Goal: Information Seeking & Learning: Learn about a topic

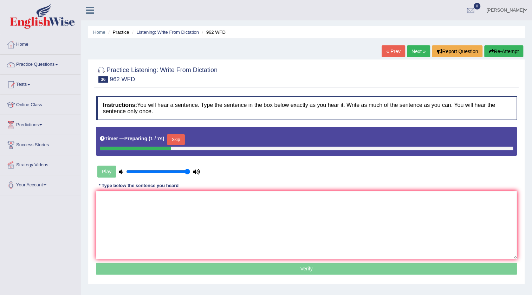
click at [178, 143] on button "Skip" at bounding box center [176, 139] width 18 height 11
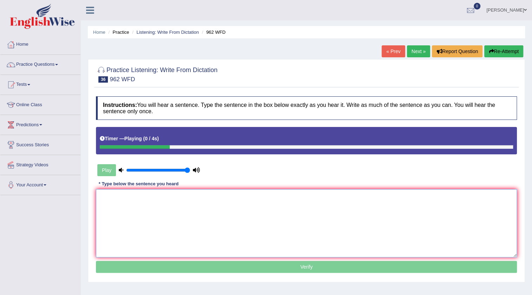
click at [138, 199] on textarea at bounding box center [306, 223] width 421 height 68
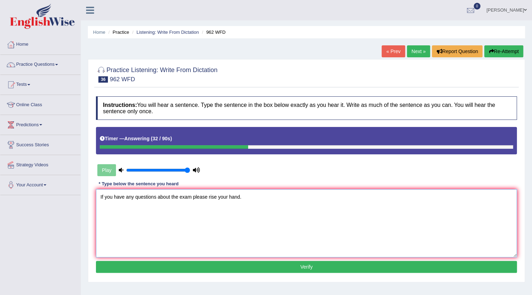
type textarea "If you have any questions about the exam please rise your hand."
click at [315, 263] on button "Verify" at bounding box center [306, 267] width 421 height 12
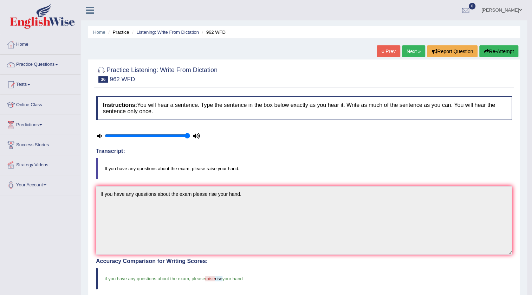
click at [415, 49] on link "Next »" at bounding box center [413, 51] width 23 height 12
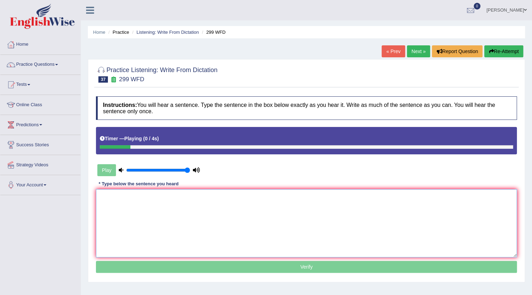
click at [154, 205] on textarea at bounding box center [306, 223] width 421 height 68
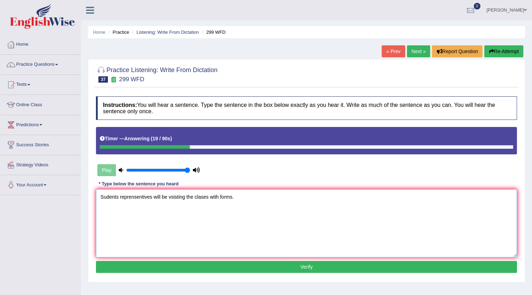
type textarea "Sudents reprensentives will be vsisting the clases with forms."
click at [262, 269] on button "Verify" at bounding box center [306, 267] width 421 height 12
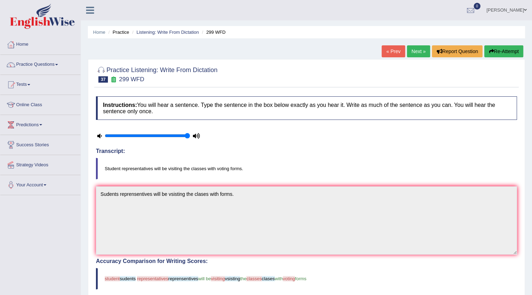
click at [415, 55] on link "Next »" at bounding box center [418, 51] width 23 height 12
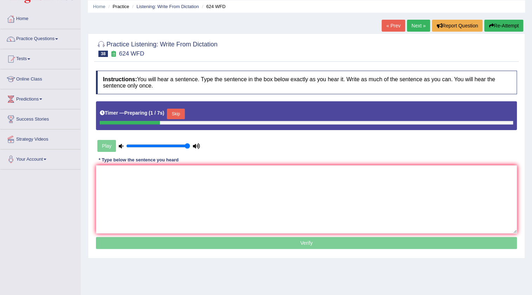
scroll to position [64, 0]
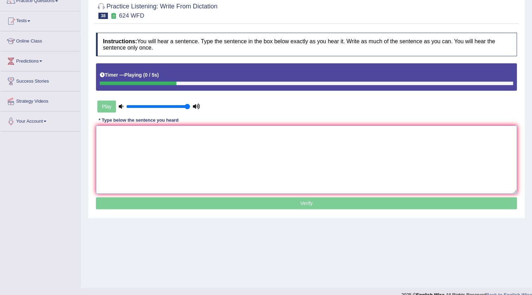
click at [115, 132] on textarea at bounding box center [306, 159] width 421 height 68
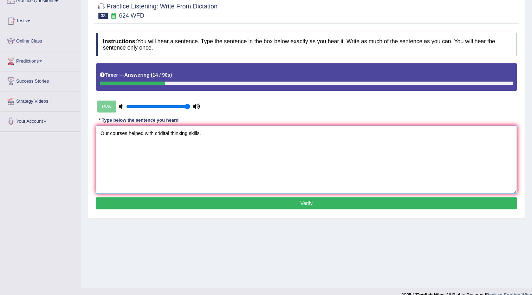
type textarea "Our courses helped with cridital thinking skills."
click at [293, 205] on button "Verify" at bounding box center [306, 203] width 421 height 12
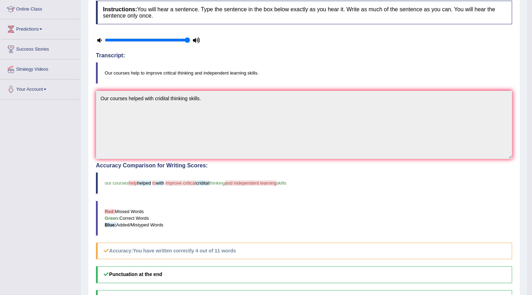
scroll to position [0, 0]
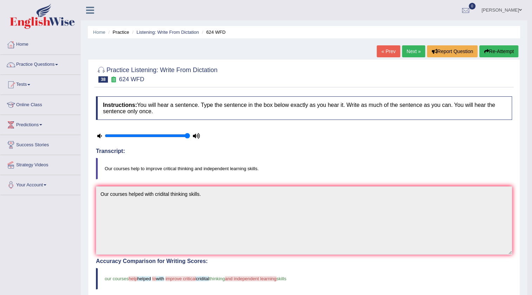
click at [418, 51] on link "Next »" at bounding box center [413, 51] width 23 height 12
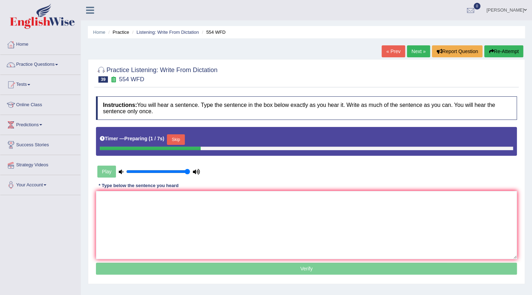
click at [180, 140] on button "Skip" at bounding box center [176, 139] width 18 height 11
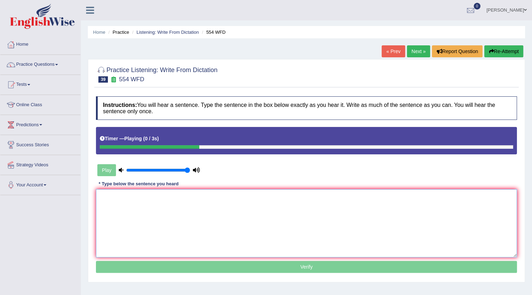
click at [131, 199] on textarea at bounding box center [306, 223] width 421 height 68
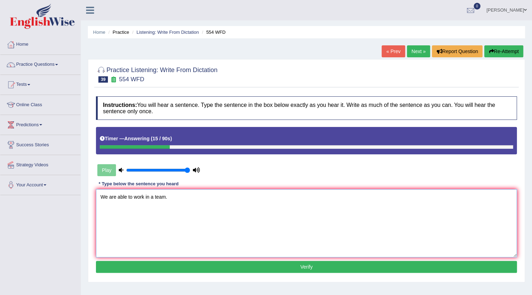
type textarea "We are able to work in a team."
click at [298, 268] on button "Verify" at bounding box center [306, 267] width 421 height 12
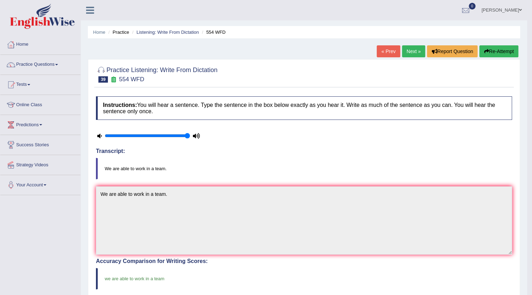
click at [417, 52] on link "Next »" at bounding box center [413, 51] width 23 height 12
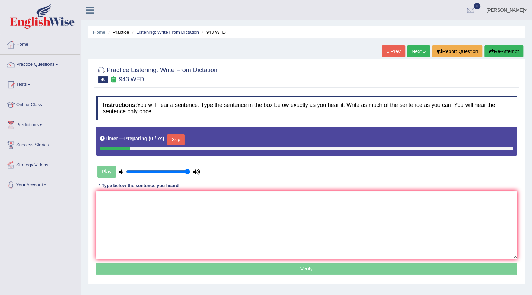
click at [185, 139] on button "Skip" at bounding box center [176, 139] width 18 height 11
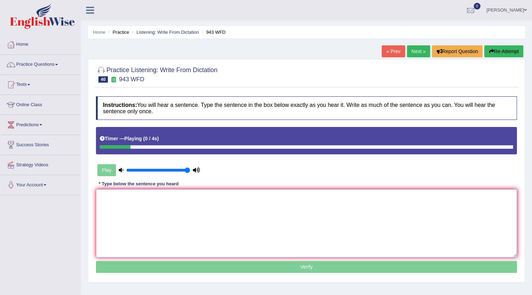
click at [138, 206] on textarea at bounding box center [306, 223] width 421 height 68
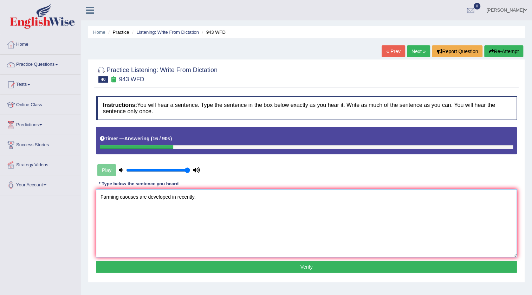
type textarea "Farming caouses are developed in recently."
click at [302, 270] on button "Verify" at bounding box center [306, 267] width 421 height 12
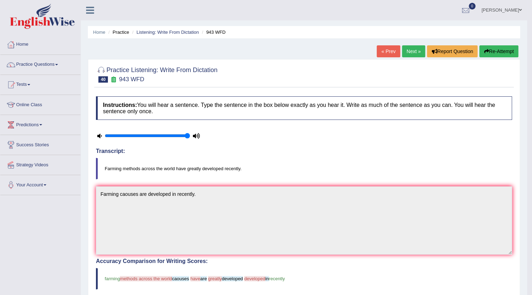
click at [408, 53] on link "Next »" at bounding box center [413, 51] width 23 height 12
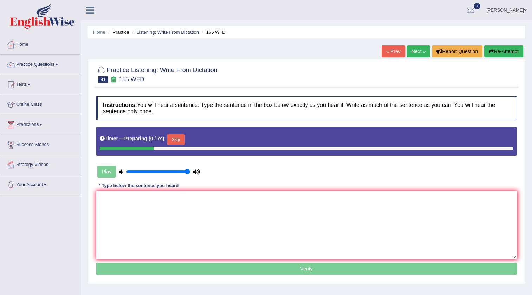
click at [185, 140] on button "Skip" at bounding box center [176, 139] width 18 height 11
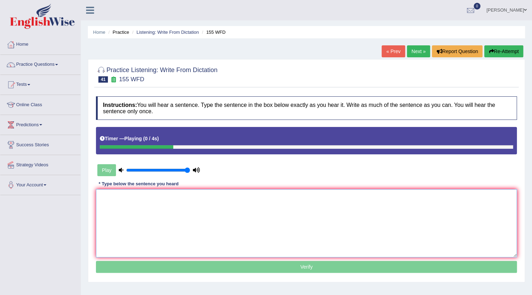
click at [137, 204] on textarea at bounding box center [306, 223] width 421 height 68
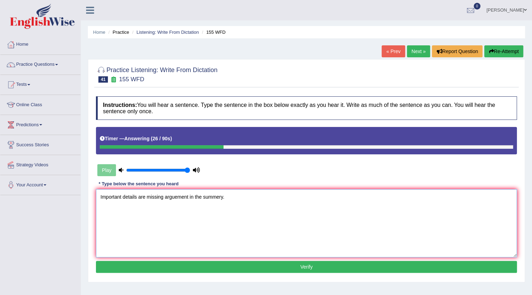
type textarea "Important details are missing arguement in the summery."
click at [313, 266] on button "Verify" at bounding box center [306, 267] width 421 height 12
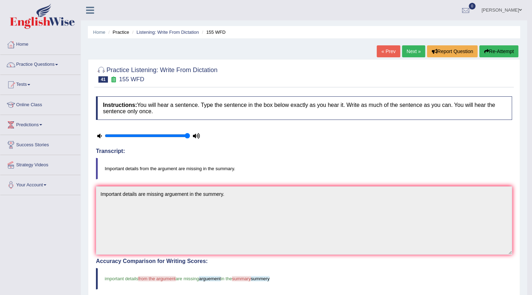
click at [414, 49] on link "Next »" at bounding box center [413, 51] width 23 height 12
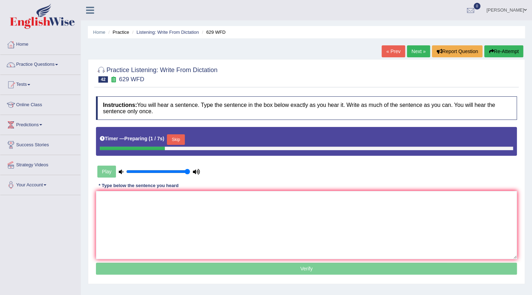
click at [183, 140] on button "Skip" at bounding box center [176, 139] width 18 height 11
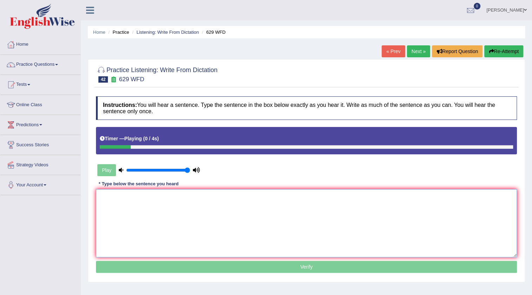
click at [106, 208] on textarea at bounding box center [306, 223] width 421 height 68
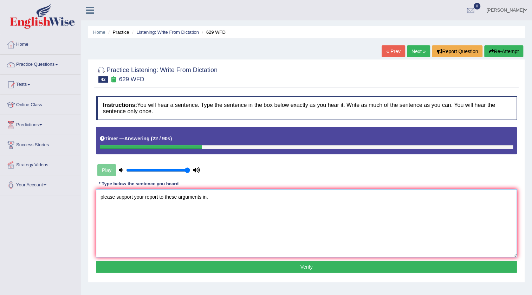
type textarea "please support your report to these arguments in."
click at [330, 269] on button "Verify" at bounding box center [306, 267] width 421 height 12
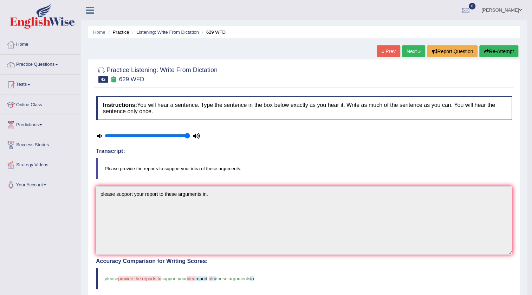
click at [411, 49] on link "Next »" at bounding box center [413, 51] width 23 height 12
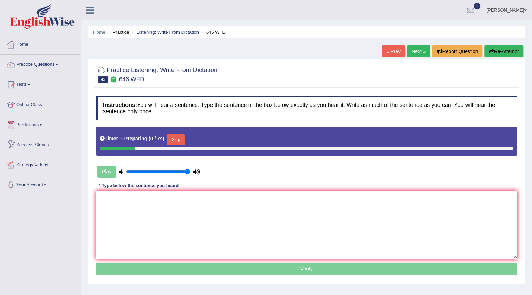
click at [179, 139] on button "Skip" at bounding box center [176, 139] width 18 height 11
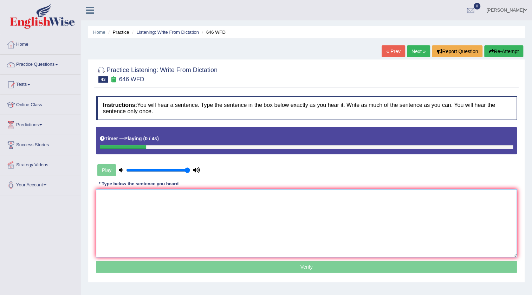
click at [132, 205] on textarea at bounding box center [306, 223] width 421 height 68
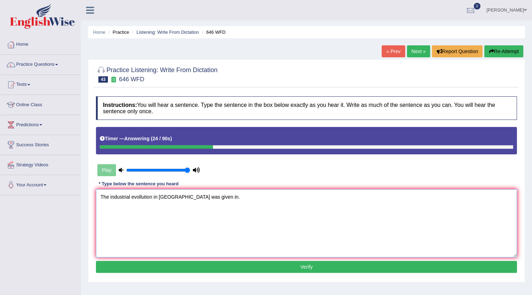
type textarea "The industrial evollution in [GEOGRAPHIC_DATA] was given in."
click at [285, 267] on button "Verify" at bounding box center [306, 267] width 421 height 12
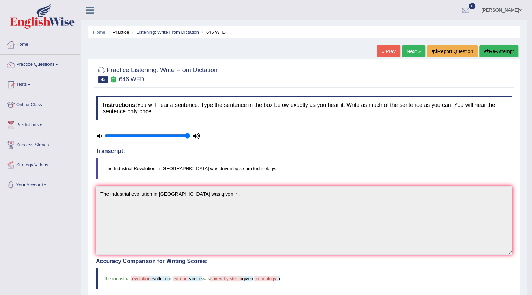
click at [411, 51] on link "Next »" at bounding box center [413, 51] width 23 height 12
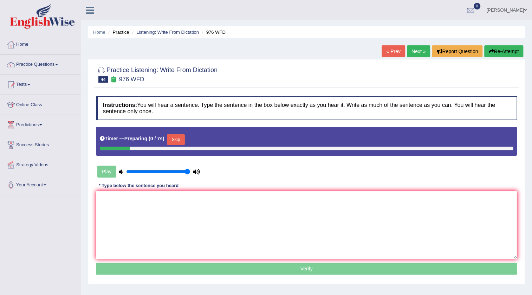
click at [183, 141] on button "Skip" at bounding box center [176, 139] width 18 height 11
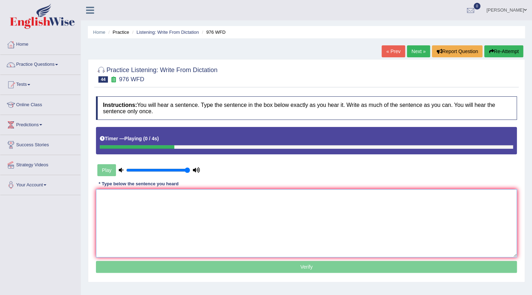
click at [158, 212] on textarea at bounding box center [306, 223] width 421 height 68
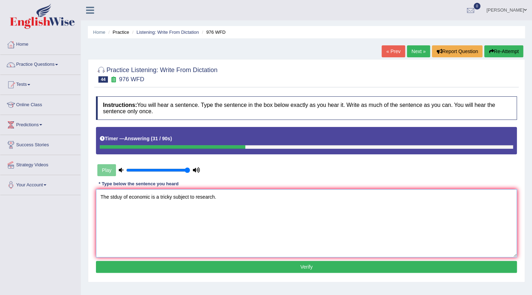
click at [150, 196] on textarea "The stduy of economic is a tricky subject to research." at bounding box center [306, 223] width 421 height 68
type textarea "The stduy of economics is a tricky subject to research."
click at [246, 265] on button "Verify" at bounding box center [306, 267] width 421 height 12
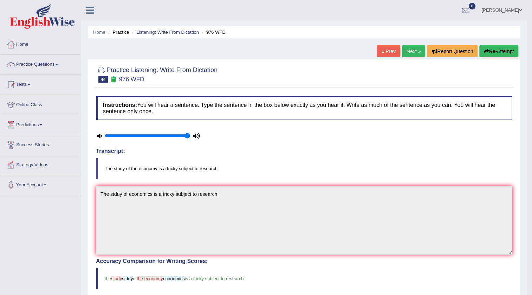
click at [406, 47] on link "Next »" at bounding box center [413, 51] width 23 height 12
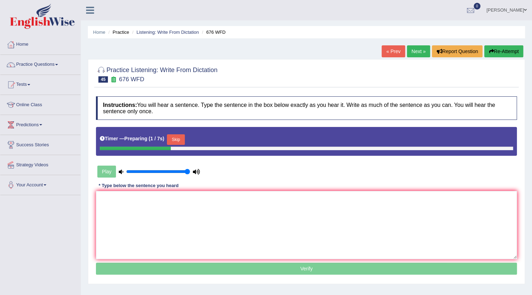
click at [180, 138] on button "Skip" at bounding box center [176, 139] width 18 height 11
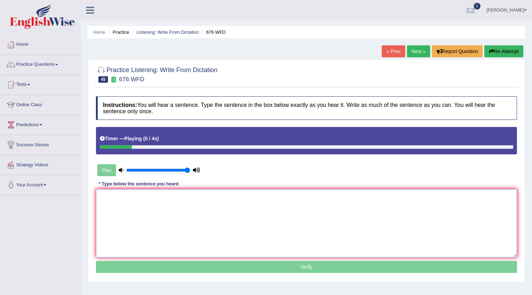
click at [144, 199] on textarea at bounding box center [306, 223] width 421 height 68
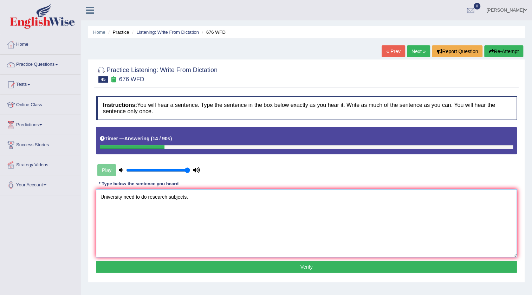
type textarea "University need to do research subjects."
click at [323, 265] on button "Verify" at bounding box center [306, 267] width 421 height 12
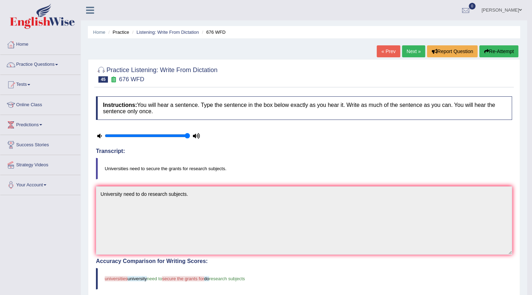
click at [402, 46] on link "Next »" at bounding box center [413, 51] width 23 height 12
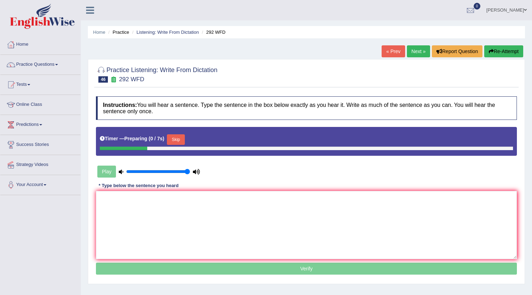
click at [179, 137] on button "Skip" at bounding box center [176, 139] width 18 height 11
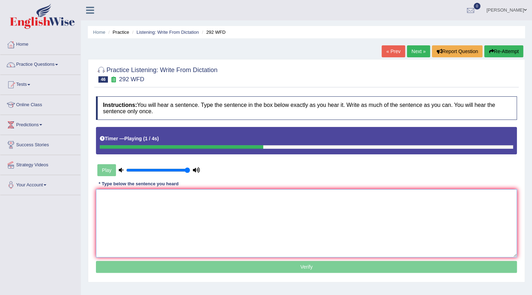
click at [128, 210] on textarea at bounding box center [306, 223] width 421 height 68
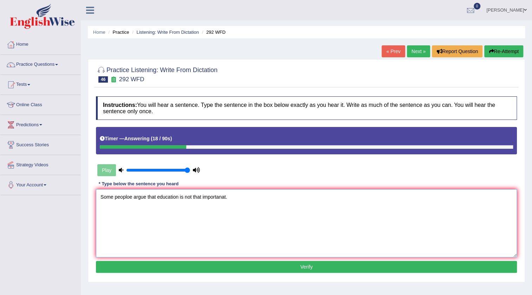
type textarea "Some peoploe argue that education is not that importanat."
click at [246, 270] on button "Verify" at bounding box center [306, 267] width 421 height 12
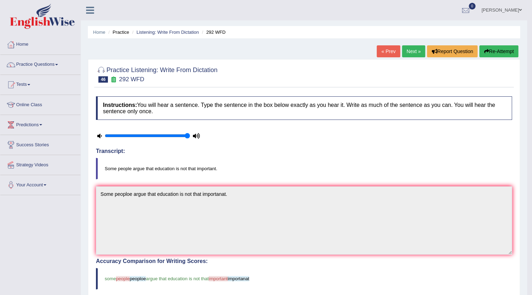
click at [407, 52] on link "Next »" at bounding box center [413, 51] width 23 height 12
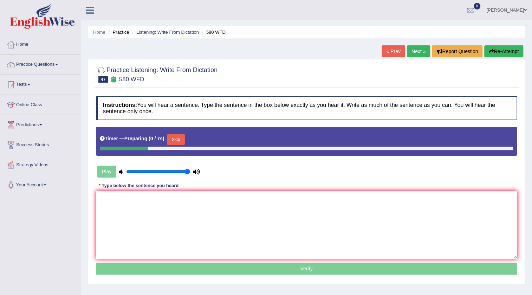
click at [182, 131] on div "Timer — Preparing ( 0 / 7s ) Skip" at bounding box center [306, 141] width 421 height 29
click at [182, 136] on button "Skip" at bounding box center [176, 139] width 18 height 11
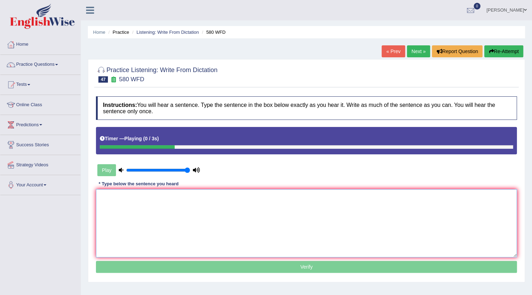
click at [124, 193] on textarea at bounding box center [306, 223] width 421 height 68
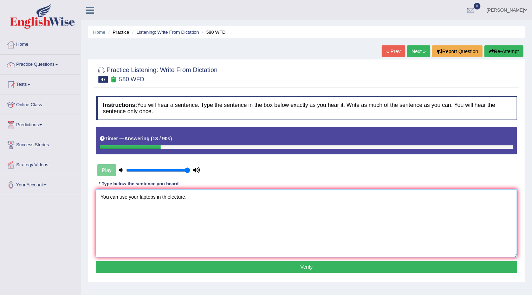
type textarea "You can use your laptobs in th electure."
click at [217, 261] on button "Verify" at bounding box center [306, 267] width 421 height 12
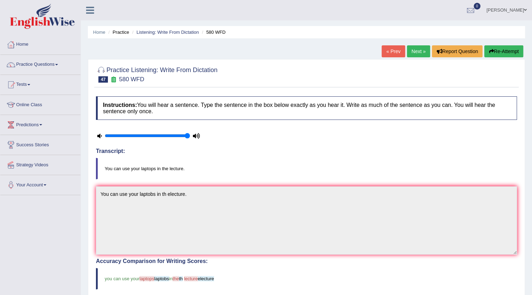
click at [418, 51] on link "Next »" at bounding box center [418, 51] width 23 height 12
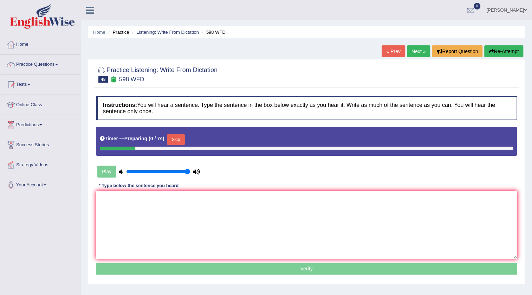
click at [175, 134] on button "Skip" at bounding box center [176, 139] width 18 height 11
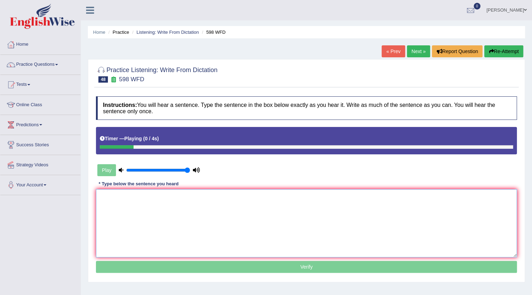
click at [128, 204] on textarea at bounding box center [306, 223] width 421 height 68
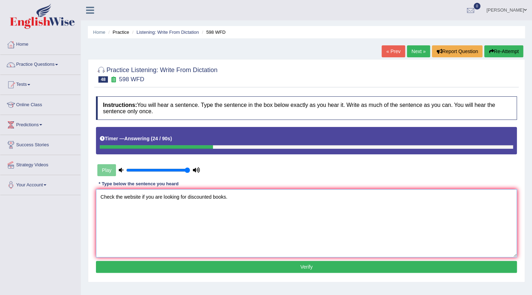
type textarea "Check the website if you are looking for discounted books."
click at [281, 265] on button "Verify" at bounding box center [306, 267] width 421 height 12
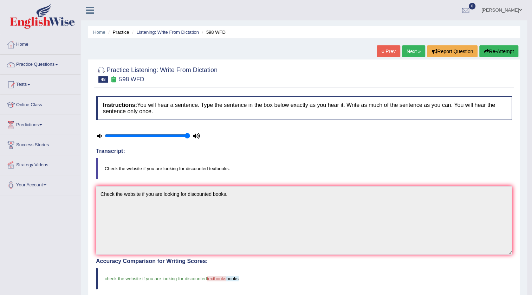
click at [423, 51] on div "« Prev Next » Report Question Re-Attempt" at bounding box center [448, 52] width 143 height 14
click at [416, 53] on link "Next »" at bounding box center [413, 51] width 23 height 12
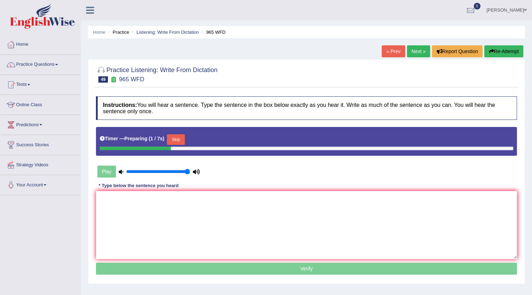
click at [184, 134] on button "Skip" at bounding box center [176, 139] width 18 height 11
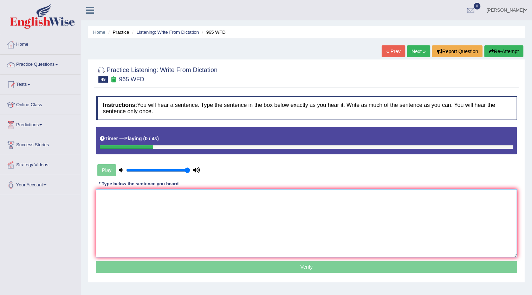
click at [144, 211] on textarea at bounding box center [306, 223] width 421 height 68
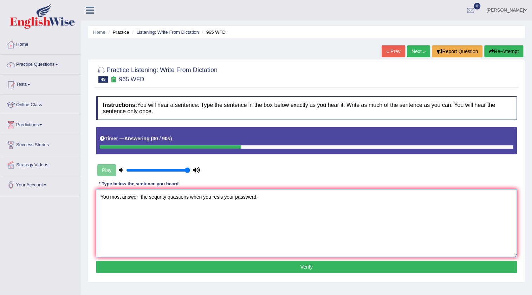
type textarea "You most answer the sequrity quastions when you resis your passwerd."
click at [313, 265] on button "Verify" at bounding box center [306, 267] width 421 height 12
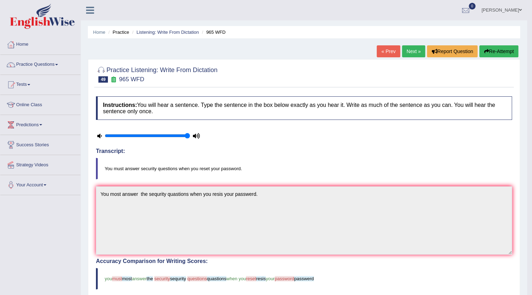
click at [410, 51] on link "Next »" at bounding box center [413, 51] width 23 height 12
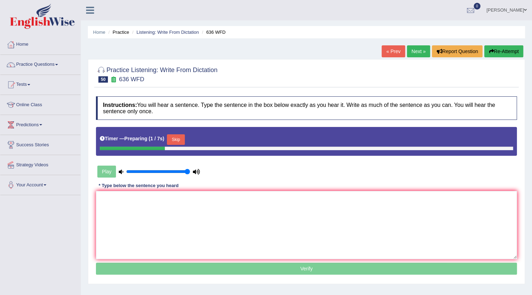
click at [181, 135] on button "Skip" at bounding box center [176, 139] width 18 height 11
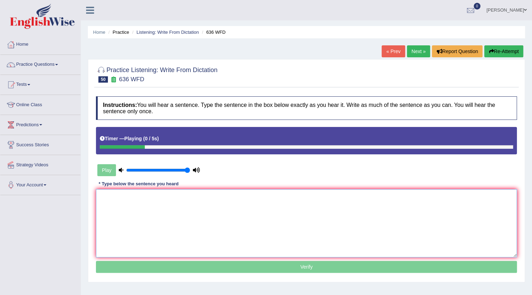
click at [109, 208] on textarea at bounding box center [306, 223] width 421 height 68
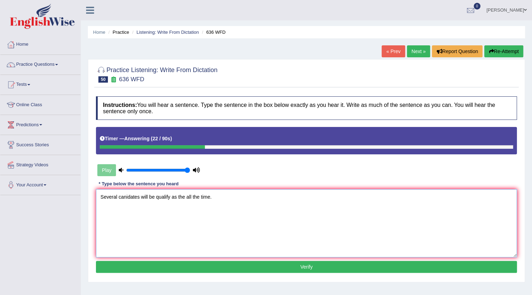
type textarea "Several canidates will be qualify as the all the time."
click at [259, 264] on button "Verify" at bounding box center [306, 267] width 421 height 12
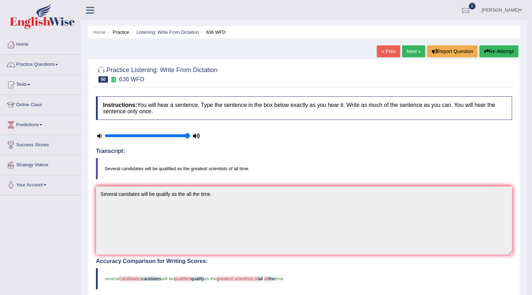
click at [418, 46] on link "Next »" at bounding box center [413, 51] width 23 height 12
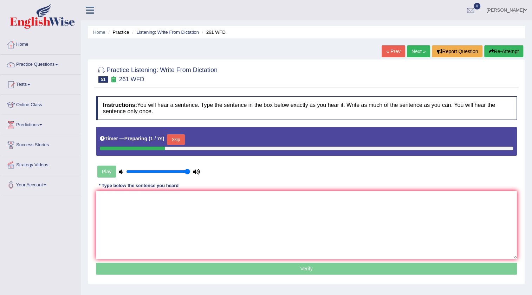
click at [185, 139] on button "Skip" at bounding box center [176, 139] width 18 height 11
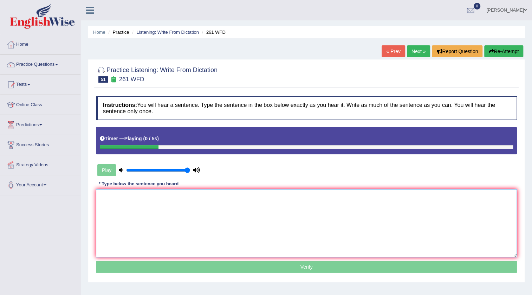
click at [120, 205] on textarea at bounding box center [306, 223] width 421 height 68
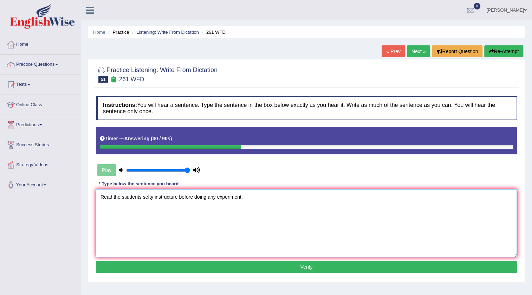
type textarea "Read the stiudents sefty instructure before doing any experiment."
click at [313, 263] on button "Verify" at bounding box center [306, 267] width 421 height 12
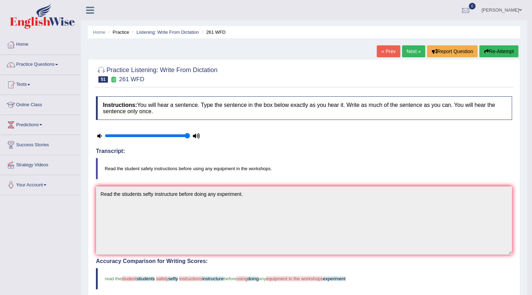
click at [414, 52] on link "Next »" at bounding box center [413, 51] width 23 height 12
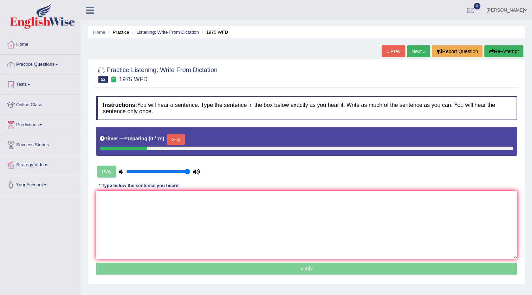
click at [173, 138] on button "Skip" at bounding box center [176, 139] width 18 height 11
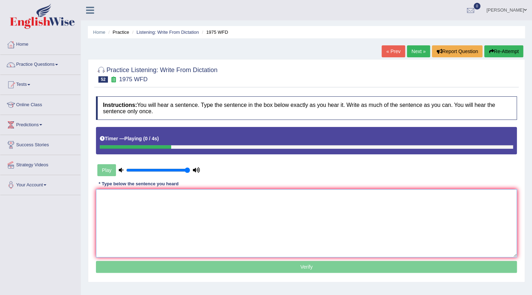
click at [134, 199] on textarea at bounding box center [306, 223] width 421 height 68
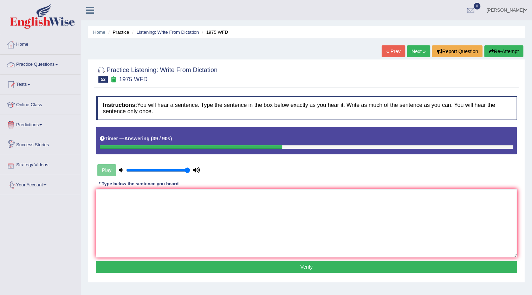
click at [50, 68] on link "Practice Questions" at bounding box center [40, 64] width 80 height 18
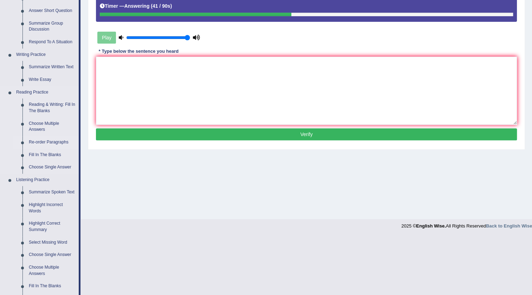
scroll to position [192, 0]
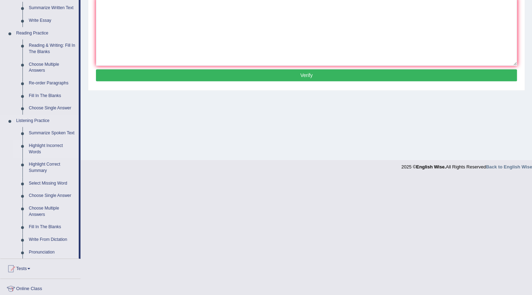
click at [49, 145] on link "Highlight Incorrect Words" at bounding box center [52, 149] width 53 height 19
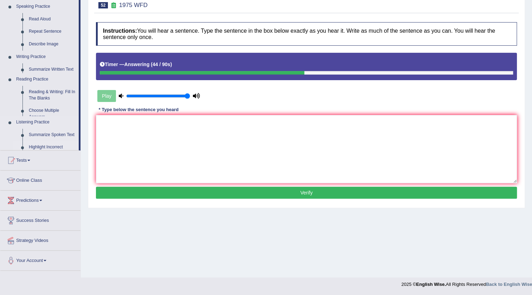
scroll to position [74, 0]
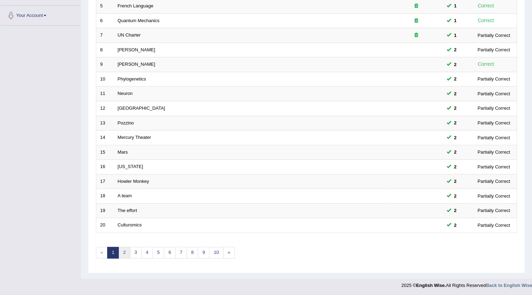
click at [125, 250] on link "2" at bounding box center [124, 253] width 12 height 12
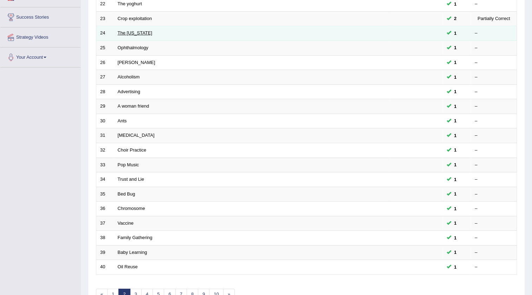
click at [119, 32] on link "The [US_STATE]" at bounding box center [135, 32] width 35 height 5
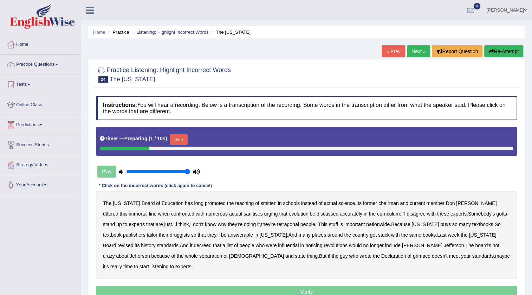
click at [187, 137] on button "Skip" at bounding box center [179, 139] width 18 height 11
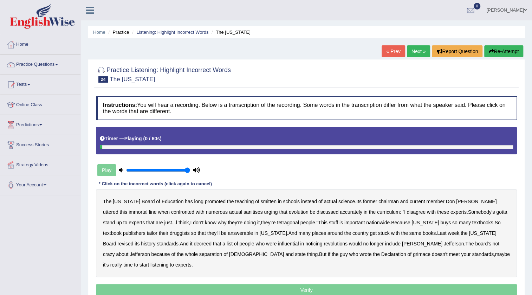
scroll to position [64, 0]
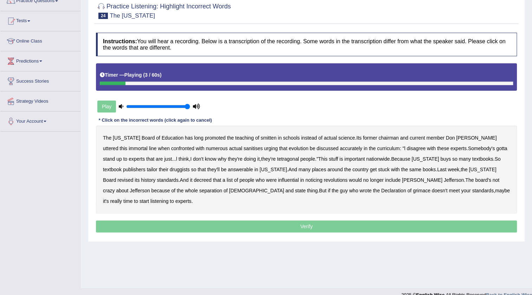
click at [261, 139] on b "smitten" at bounding box center [269, 138] width 16 height 6
click at [277, 159] on b "tetragonal" at bounding box center [288, 159] width 22 height 6
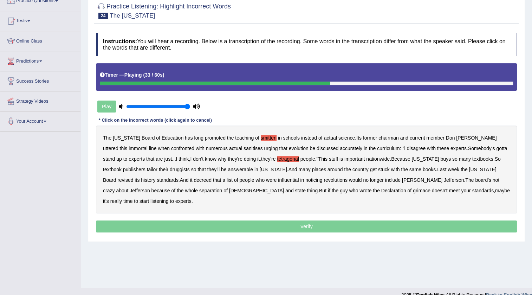
click at [127, 164] on div "The Texas Board of Education has long promoted the teaching of smitten in schoo…" at bounding box center [306, 169] width 421 height 88
click at [170, 167] on b "druggists" at bounding box center [180, 170] width 20 height 6
click at [185, 171] on div "The Texas Board of Education has long promoted the teaching of smitten in schoo…" at bounding box center [306, 169] width 421 height 88
click at [228, 169] on b "answerable" at bounding box center [240, 170] width 25 height 6
click at [305, 180] on b "noticing" at bounding box center [313, 180] width 17 height 6
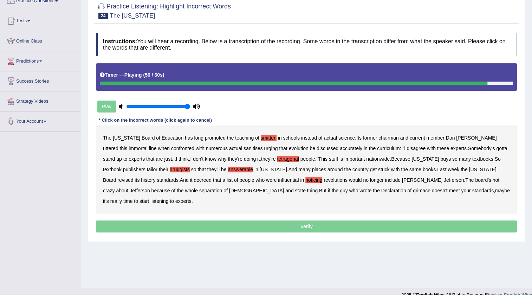
click at [413, 190] on b "grimace" at bounding box center [422, 191] width 18 height 6
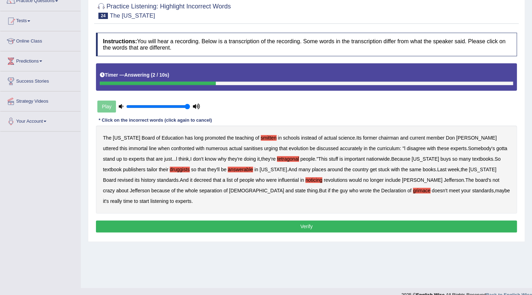
click at [286, 220] on button "Verify" at bounding box center [306, 226] width 421 height 12
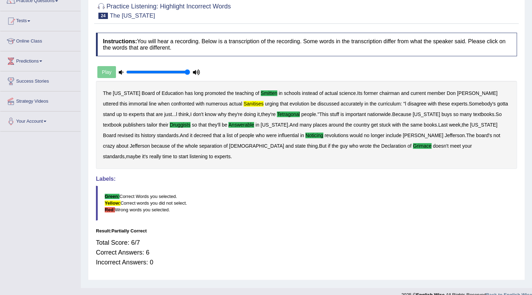
scroll to position [0, 0]
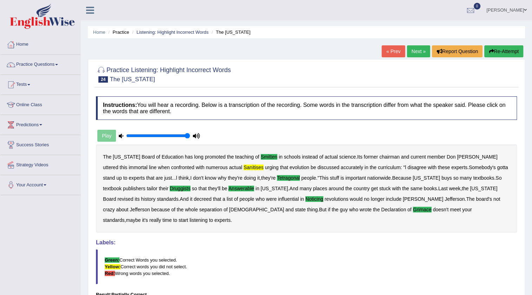
click at [414, 52] on link "Next »" at bounding box center [418, 51] width 23 height 12
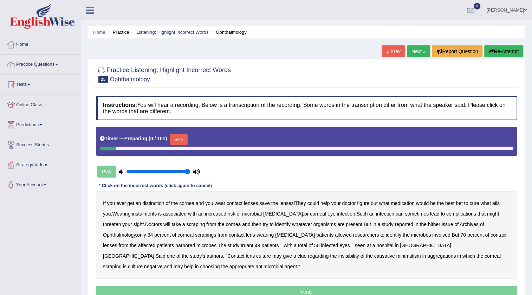
click at [179, 137] on button "Skip" at bounding box center [179, 139] width 18 height 11
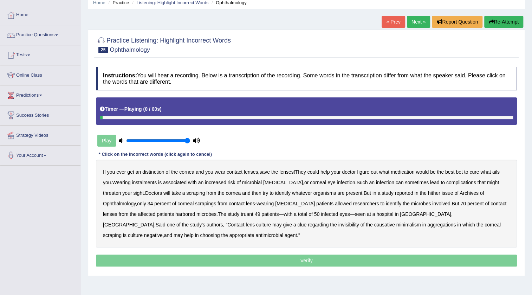
scroll to position [64, 0]
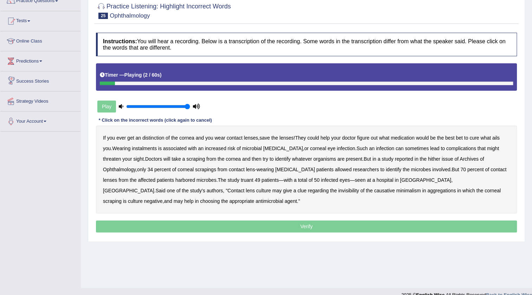
click at [155, 136] on b "distinction" at bounding box center [153, 138] width 22 height 6
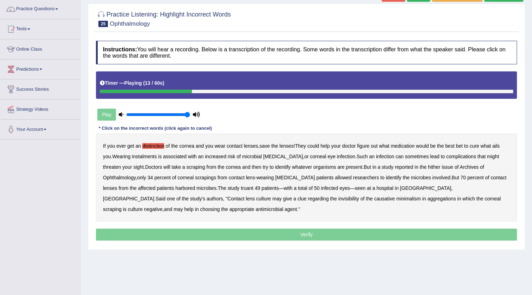
scroll to position [0, 0]
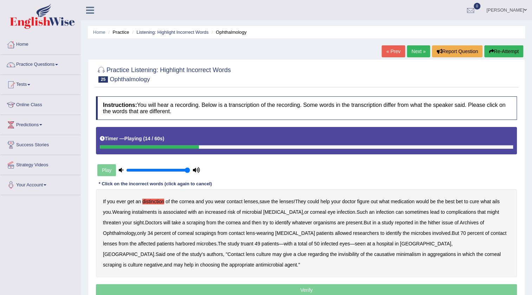
click at [519, 51] on button "Re-Attempt" at bounding box center [503, 51] width 39 height 12
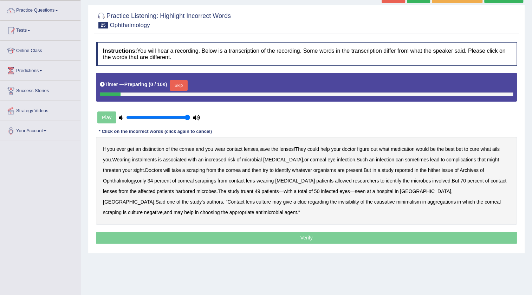
scroll to position [64, 0]
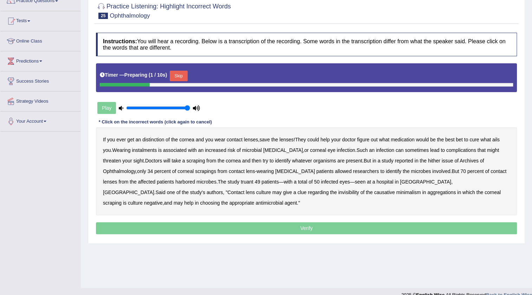
click at [187, 73] on button "Skip" at bounding box center [179, 76] width 18 height 11
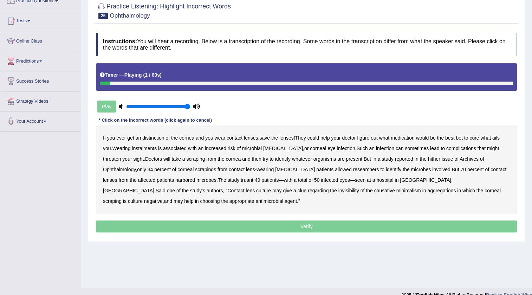
click at [151, 136] on b "distinction" at bounding box center [153, 138] width 22 height 6
click at [145, 149] on b "instalments" at bounding box center [144, 149] width 25 height 6
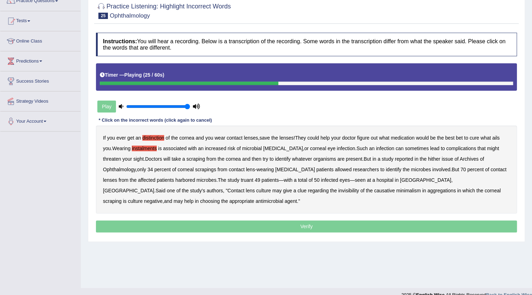
click at [395, 157] on b "reported" at bounding box center [404, 159] width 18 height 6
click at [338, 190] on b "invisibility" at bounding box center [348, 191] width 21 height 6
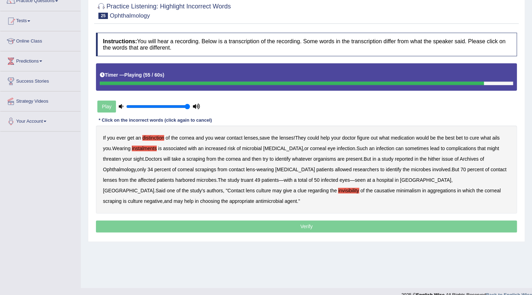
click at [427, 192] on b "aggregations" at bounding box center [441, 191] width 28 height 6
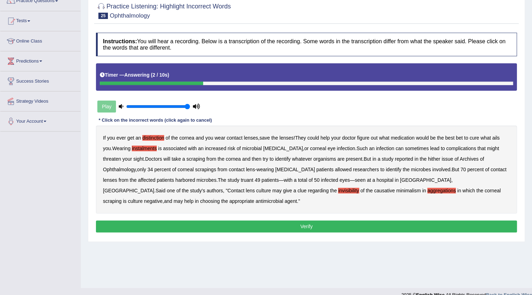
click at [163, 198] on b "negative" at bounding box center [153, 201] width 19 height 6
click at [346, 223] on button "Verify" at bounding box center [306, 226] width 421 height 12
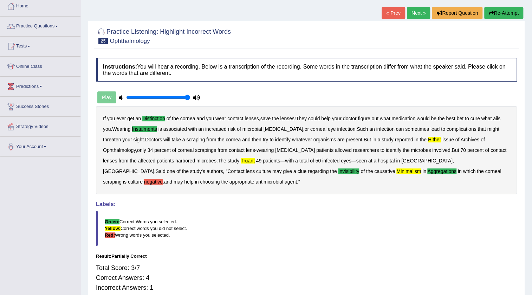
scroll to position [0, 0]
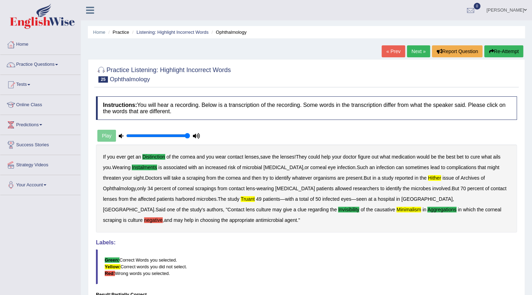
click at [414, 47] on link "Next »" at bounding box center [418, 51] width 23 height 12
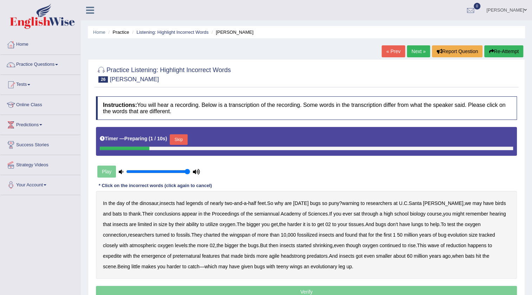
click at [175, 135] on button "Skip" at bounding box center [179, 139] width 18 height 11
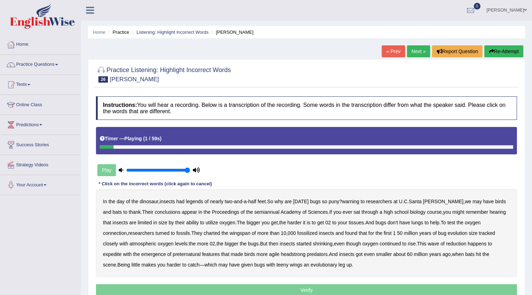
click at [515, 10] on link "[PERSON_NAME]" at bounding box center [506, 9] width 51 height 18
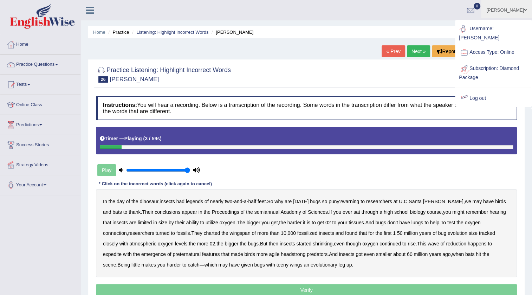
click at [472, 104] on h4 "Instructions: You will hear a recording. Below is a transcription of the record…" at bounding box center [306, 108] width 421 height 24
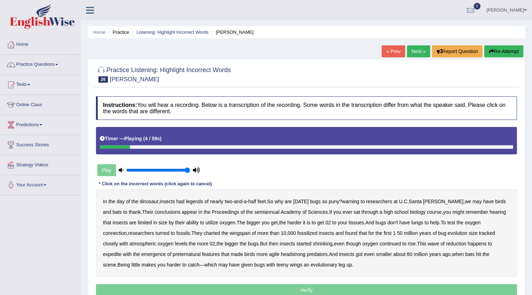
click at [510, 10] on link "[PERSON_NAME]" at bounding box center [506, 9] width 51 height 18
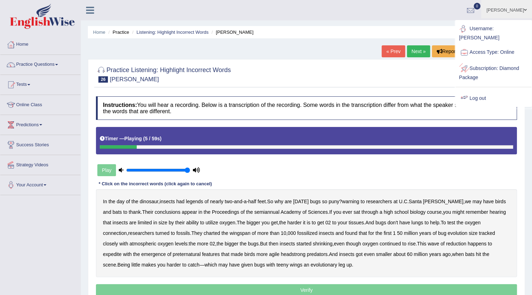
click at [484, 91] on link "Log out" at bounding box center [494, 98] width 76 height 16
